Goal: Task Accomplishment & Management: Use online tool/utility

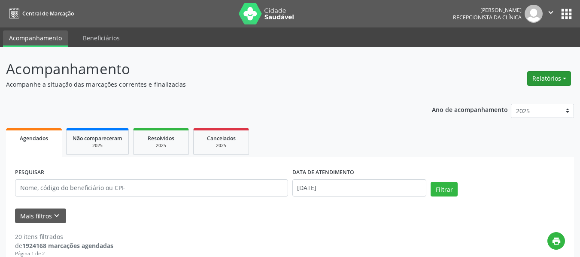
click at [559, 76] on button "Relatórios" at bounding box center [549, 78] width 44 height 15
click at [535, 94] on link "Agendamentos" at bounding box center [525, 97] width 92 height 12
select select "8"
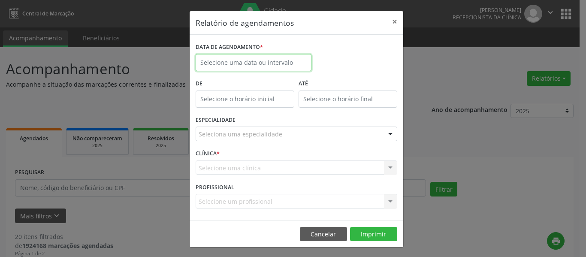
click at [252, 68] on input "text" at bounding box center [254, 62] width 116 height 17
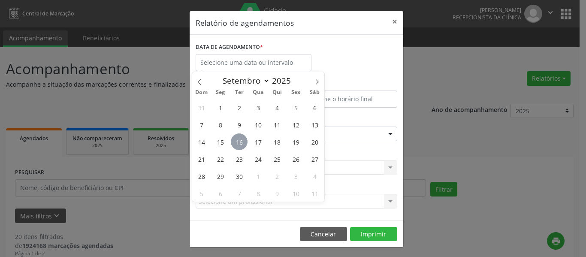
click at [242, 141] on span "16" at bounding box center [239, 142] width 17 height 17
type input "[DATE]"
click at [242, 141] on span "16" at bounding box center [239, 142] width 17 height 17
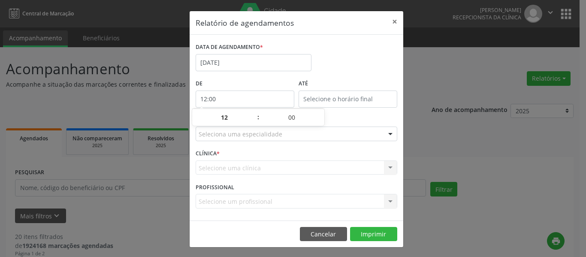
click at [236, 101] on input "12:00" at bounding box center [245, 99] width 99 height 17
click at [252, 124] on span at bounding box center [254, 122] width 6 height 9
type input "11:00"
type input "11"
click at [252, 124] on span at bounding box center [254, 122] width 6 height 9
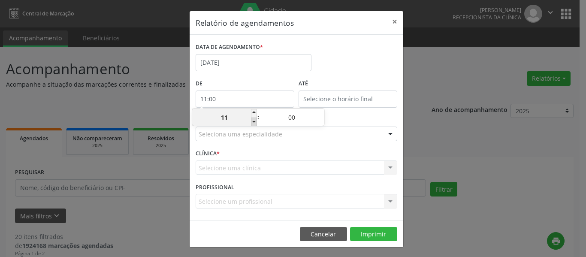
type input "10:00"
type input "10"
click at [253, 124] on span at bounding box center [254, 122] width 6 height 9
type input "09:00"
type input "09"
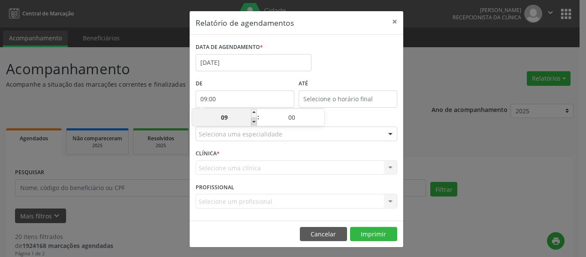
click at [253, 124] on span at bounding box center [254, 122] width 6 height 9
type input "08:00"
type input "08"
drag, startPoint x: 253, startPoint y: 124, endPoint x: 308, endPoint y: 117, distance: 55.4
click at [253, 125] on span at bounding box center [254, 122] width 6 height 9
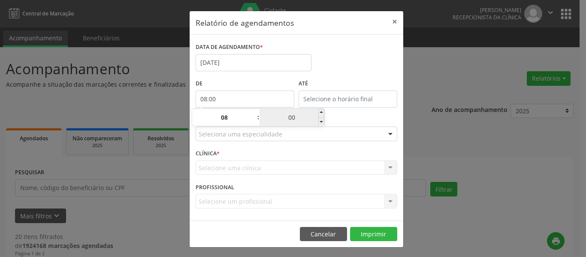
type input "07:00"
type input "07"
drag, startPoint x: 340, startPoint y: 94, endPoint x: 344, endPoint y: 100, distance: 7.1
click at [341, 94] on input "12:00" at bounding box center [348, 99] width 99 height 17
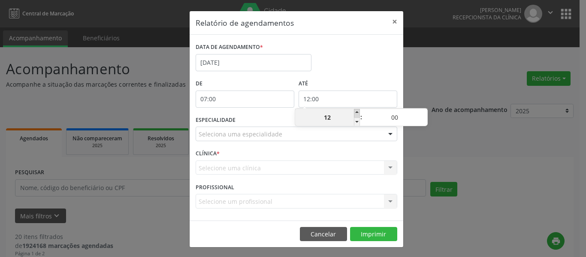
click at [358, 112] on span at bounding box center [357, 113] width 6 height 9
type input "13:00"
type input "13"
click at [358, 112] on span at bounding box center [357, 113] width 6 height 9
type input "14:00"
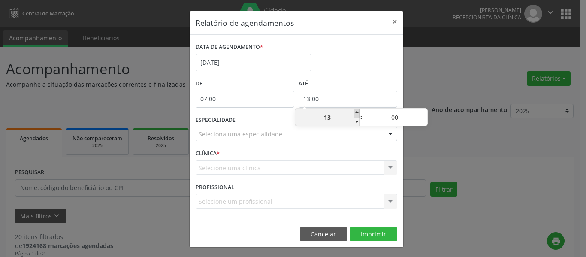
type input "14"
click at [358, 112] on span at bounding box center [357, 113] width 6 height 9
type input "15:00"
type input "15"
click at [358, 112] on span at bounding box center [357, 113] width 6 height 9
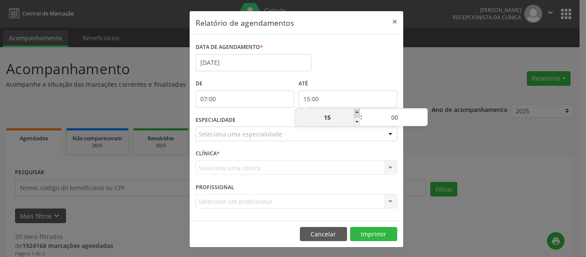
type input "16:00"
type input "16"
click at [358, 112] on span at bounding box center [357, 113] width 6 height 9
type input "17:00"
type input "17"
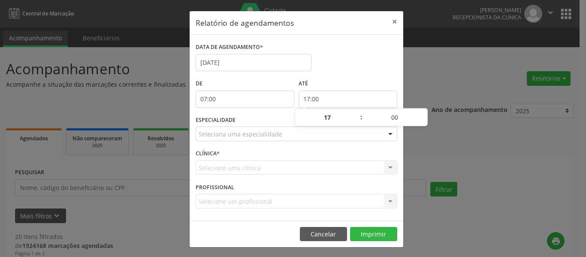
drag, startPoint x: 349, startPoint y: 78, endPoint x: 334, endPoint y: 95, distance: 22.5
click at [349, 79] on label "ATÉ" at bounding box center [348, 83] width 99 height 13
click at [240, 125] on div "ESPECIALIDADE Seleciona uma especialidade Todas as especialidades Alergologia A…" at bounding box center [297, 130] width 206 height 33
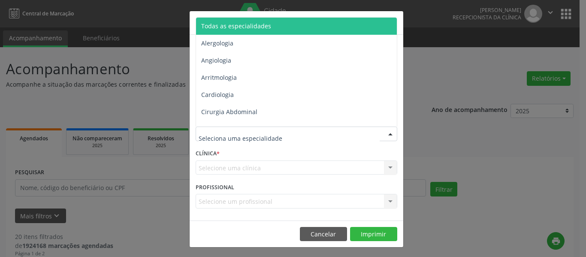
click at [249, 28] on span "Todas as especialidades" at bounding box center [236, 26] width 70 height 8
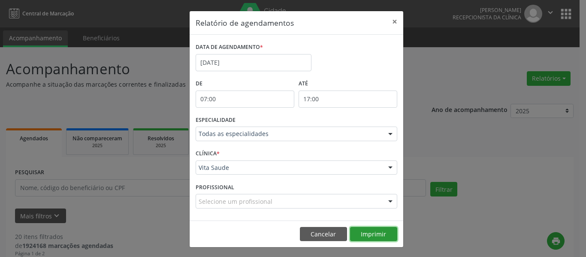
click at [369, 238] on button "Imprimir" at bounding box center [373, 234] width 47 height 15
